Goal: Task Accomplishment & Management: Manage account settings

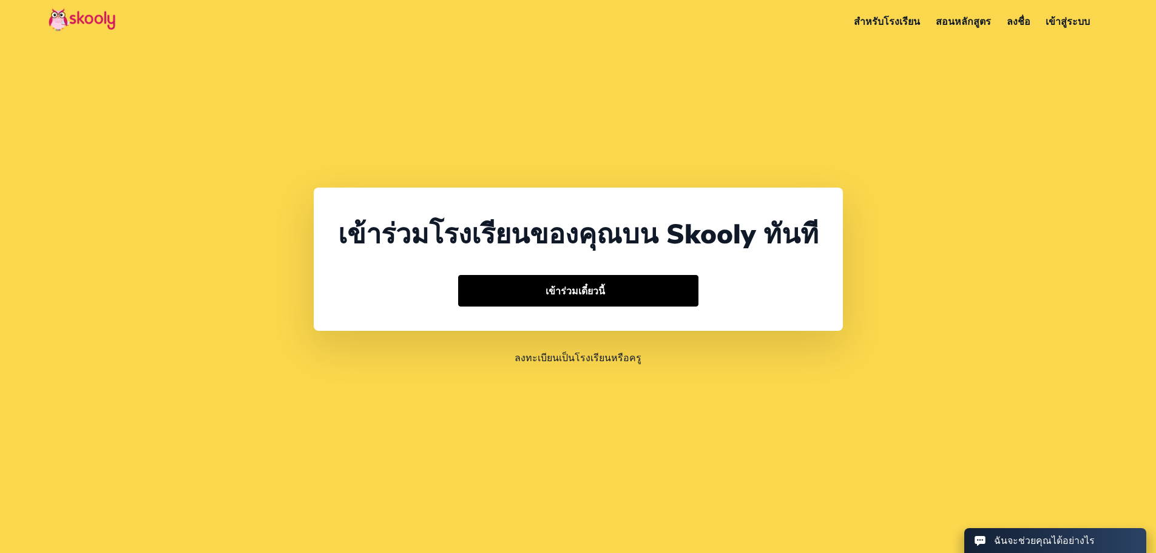
select select "66"
select select "[GEOGRAPHIC_DATA]"
select select "[GEOGRAPHIC_DATA]/[GEOGRAPHIC_DATA]"
click at [1054, 23] on link "เข้าสู่ระบบ" at bounding box center [1051, 21] width 60 height 21
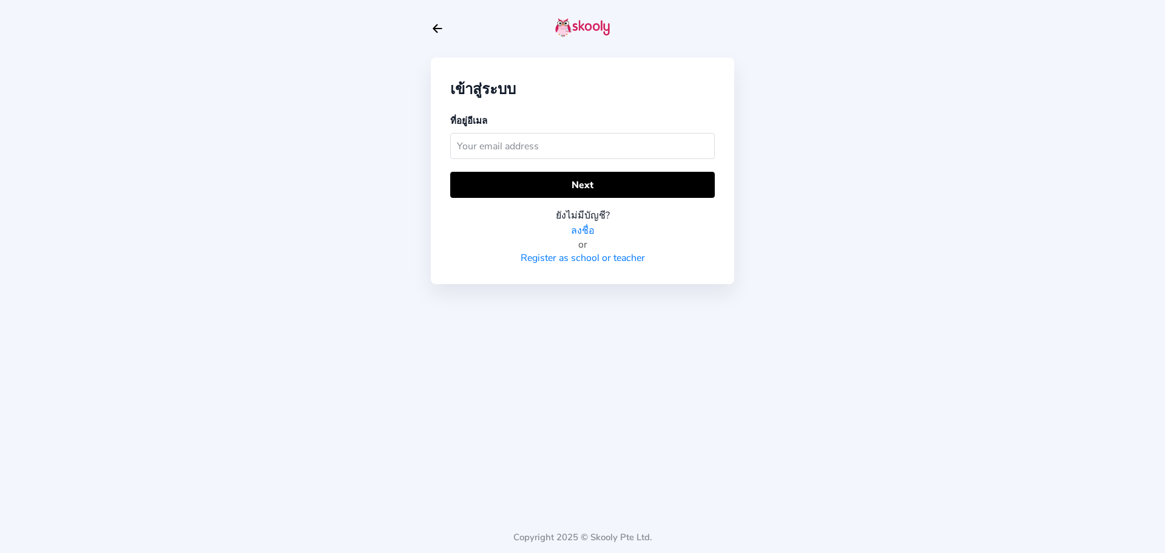
click at [599, 393] on div "เข้าสู่ระบบ ที่อยู่อีเมล Next ยังไม่มีบัญชี? ลงชื่อ or Register as school or te…" at bounding box center [582, 199] width 303 height 398
click at [502, 146] on input "text" at bounding box center [582, 146] width 265 height 26
click at [507, 138] on input "text" at bounding box center [582, 146] width 265 height 26
type input "s"
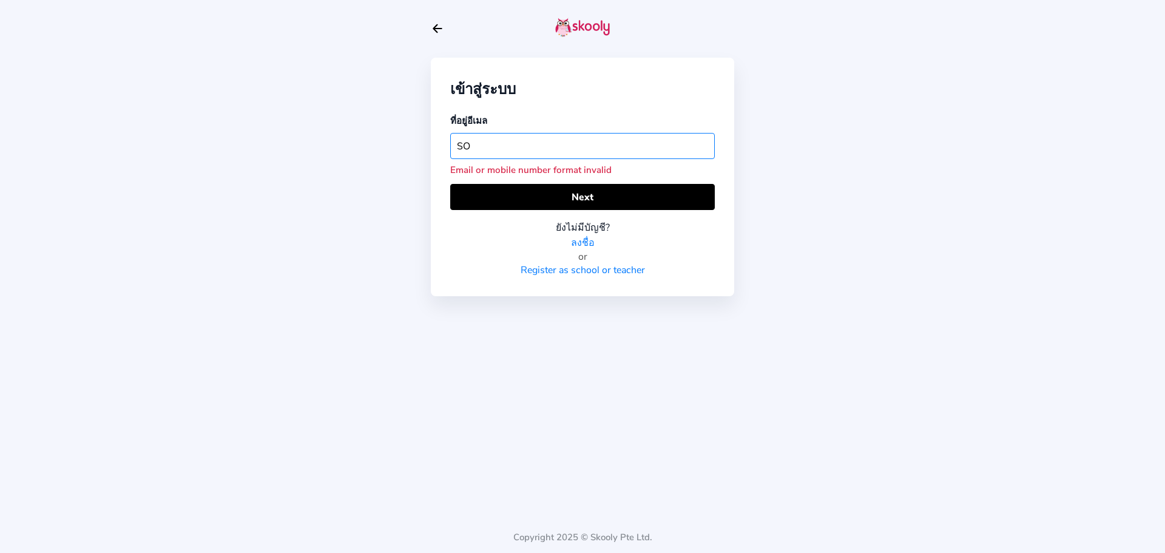
type input "S"
click at [473, 138] on input "soc.skooly" at bounding box center [582, 146] width 265 height 26
click at [472, 137] on input "soc.skooly" at bounding box center [582, 146] width 265 height 26
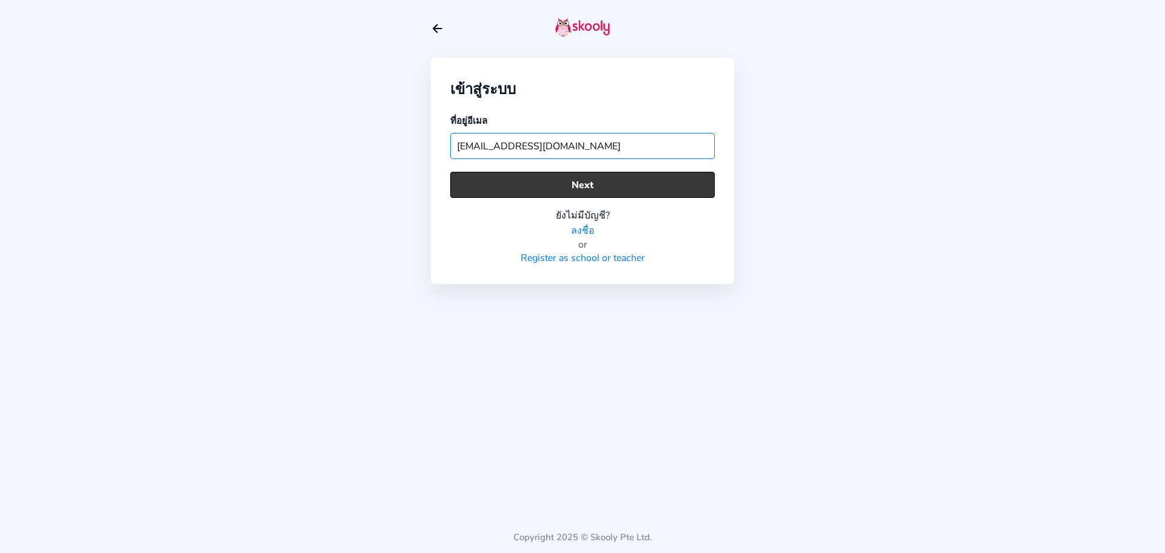
type input "[EMAIL_ADDRESS][DOMAIN_NAME]"
click at [604, 176] on button "Next" at bounding box center [582, 185] width 265 height 26
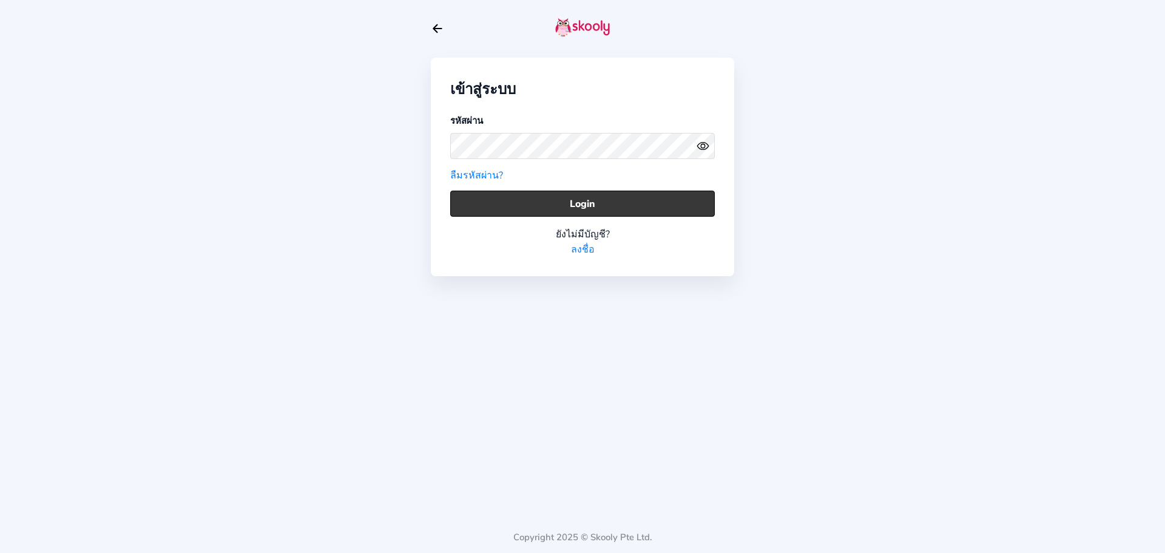
click at [588, 191] on button "Login" at bounding box center [582, 204] width 265 height 26
